Goal: Check status

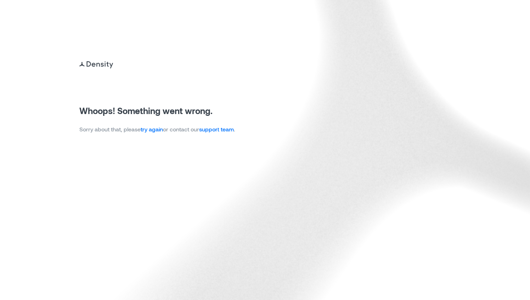
click at [156, 131] on link "try again" at bounding box center [152, 129] width 22 height 7
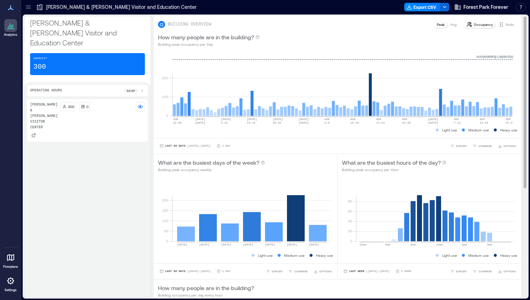
click at [507, 25] on p "Visits" at bounding box center [510, 25] width 8 height 6
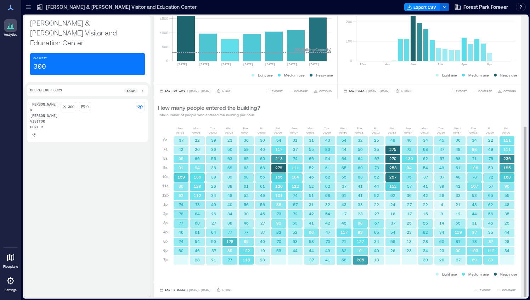
scroll to position [0, 2]
click at [172, 290] on span "Last 3 Weeks" at bounding box center [175, 290] width 21 height 0
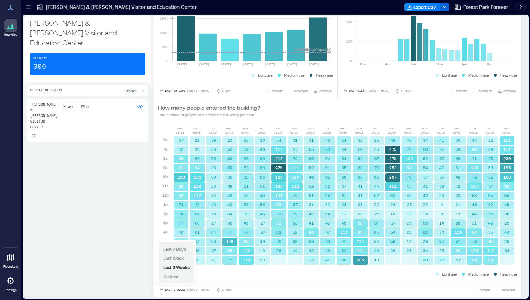
click at [177, 251] on span "Last 7 Days" at bounding box center [174, 249] width 23 height 5
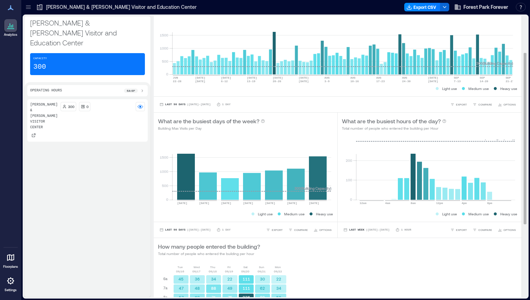
scroll to position [180, 0]
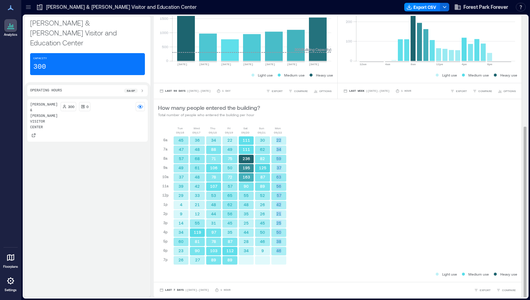
drag, startPoint x: 270, startPoint y: 139, endPoint x: 280, endPoint y: 252, distance: 114.1
click at [280, 252] on div "22 34 59 37 63 56 57 42 21 25 50 38 46" at bounding box center [279, 200] width 16 height 129
copy div "22 34 59 37 63 56 57 42 21 25 50 38 46"
